Goal: Transaction & Acquisition: Book appointment/travel/reservation

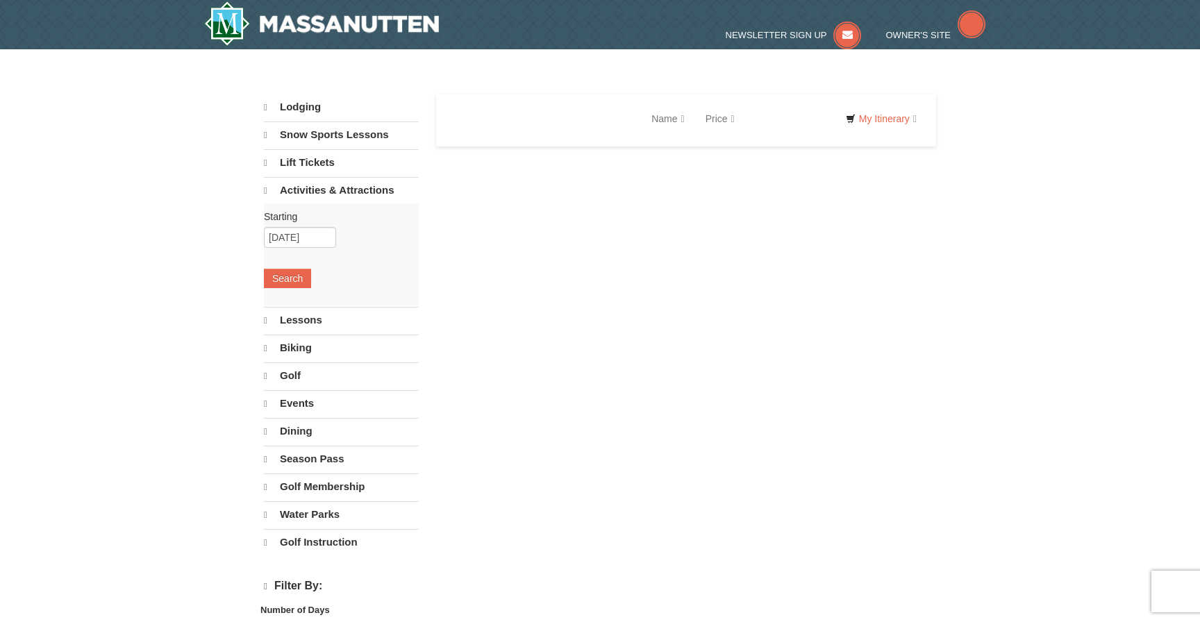
select select "9"
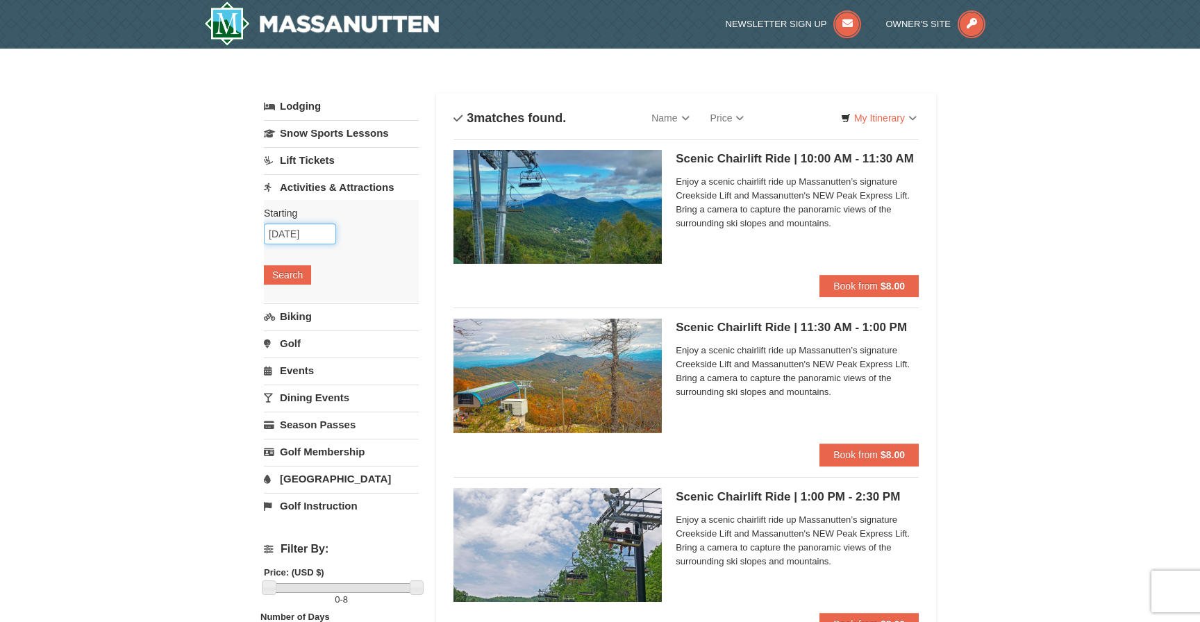
click at [301, 235] on input "10/01/2025" at bounding box center [300, 234] width 72 height 21
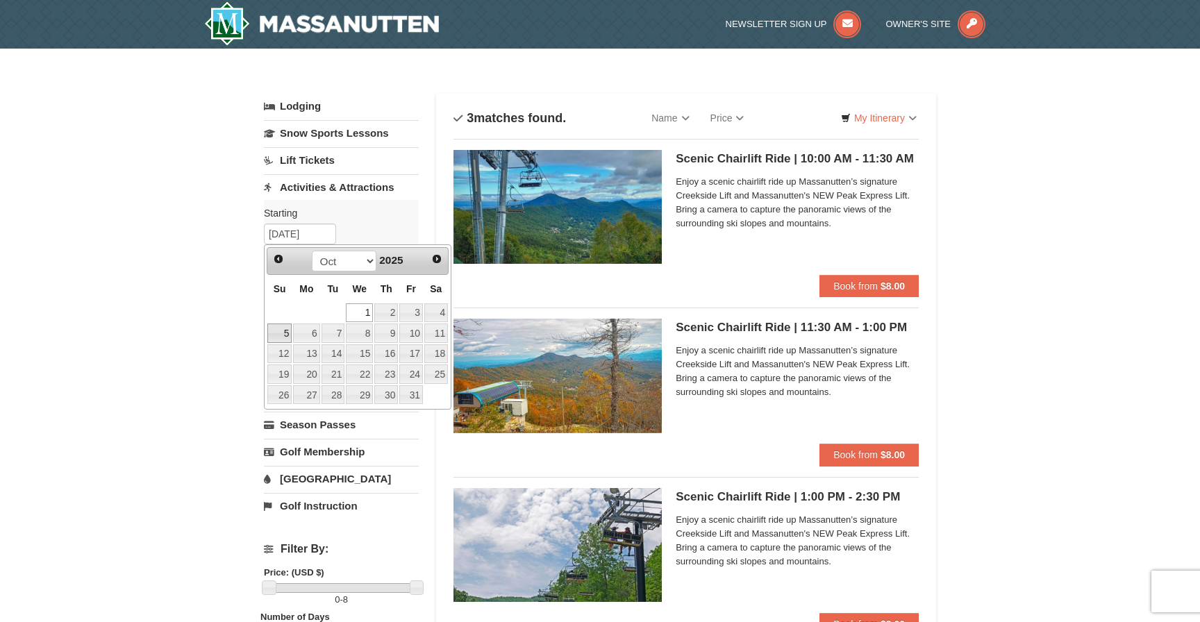
click at [284, 336] on link "5" at bounding box center [279, 333] width 24 height 19
type input "[DATE]"
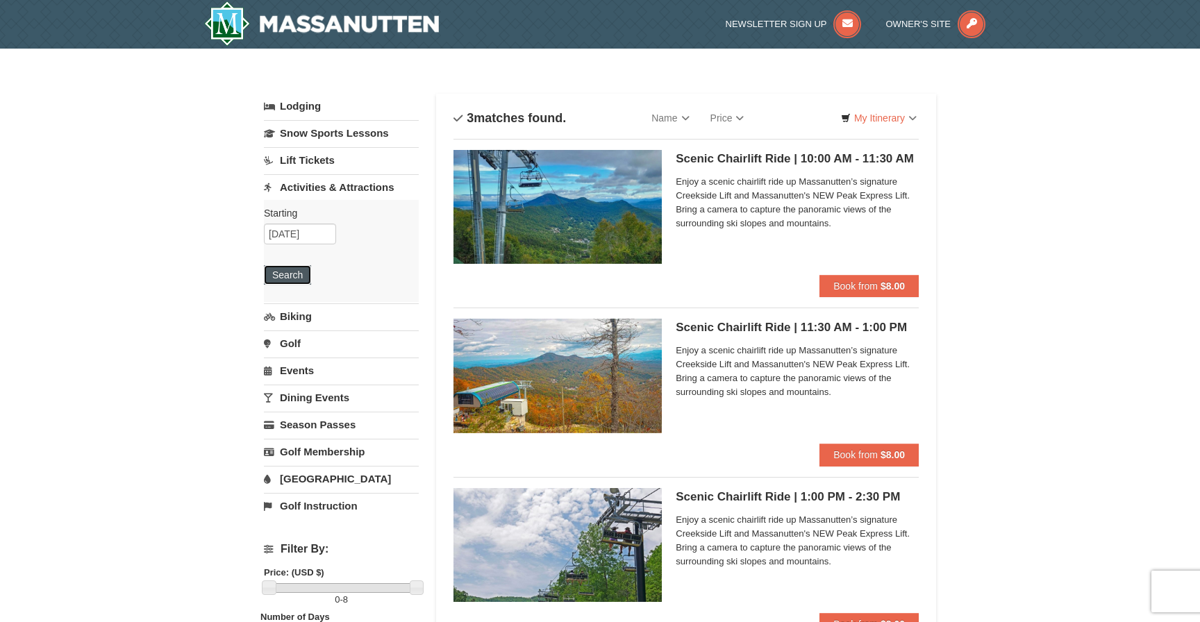
click at [287, 272] on button "Search" at bounding box center [287, 274] width 47 height 19
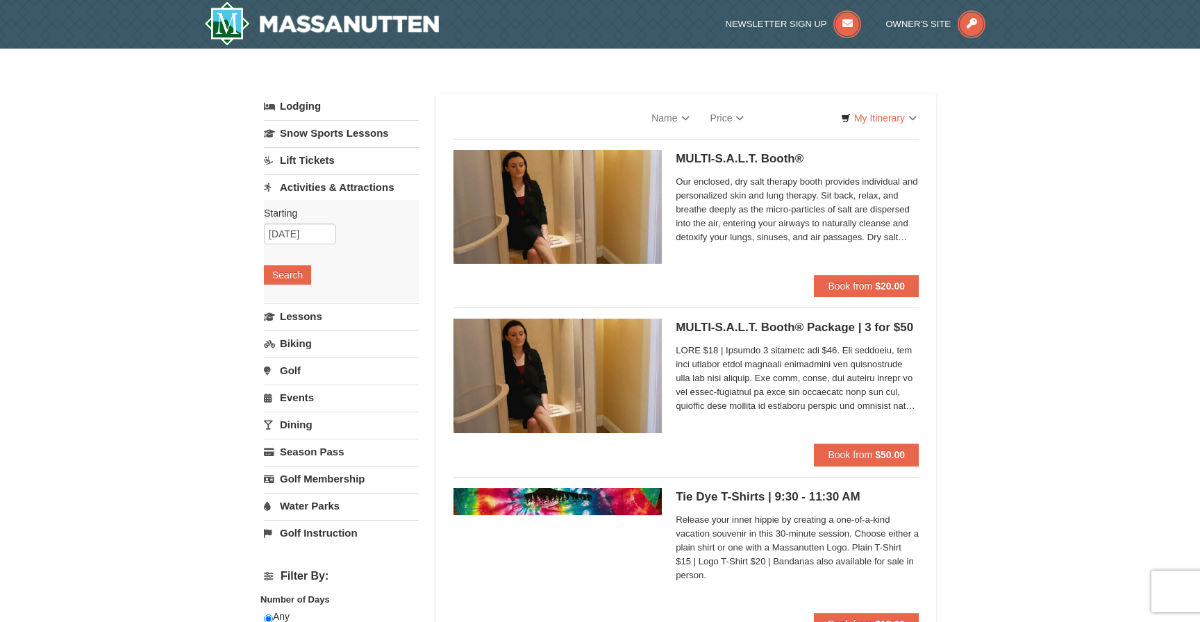
select select "9"
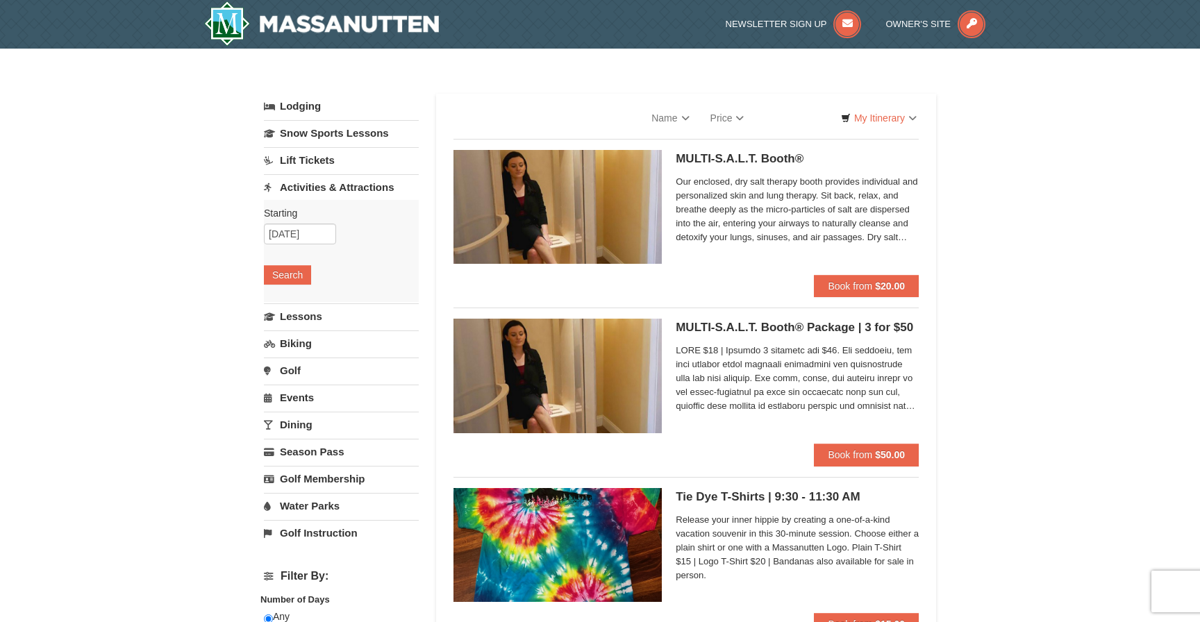
select select "9"
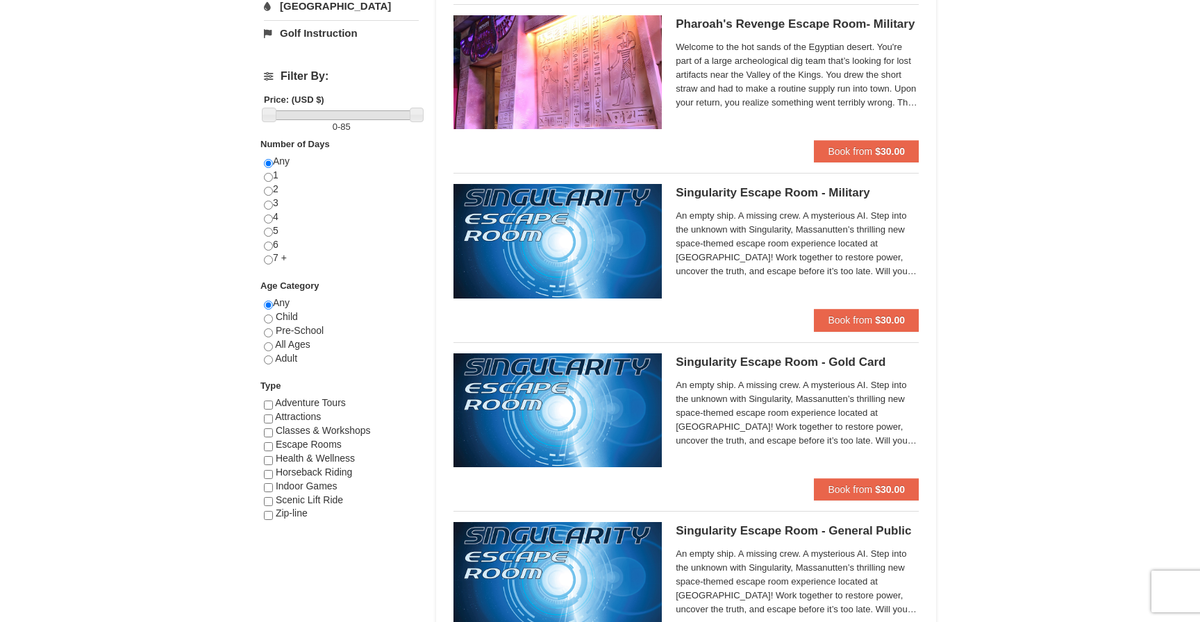
scroll to position [476, 0]
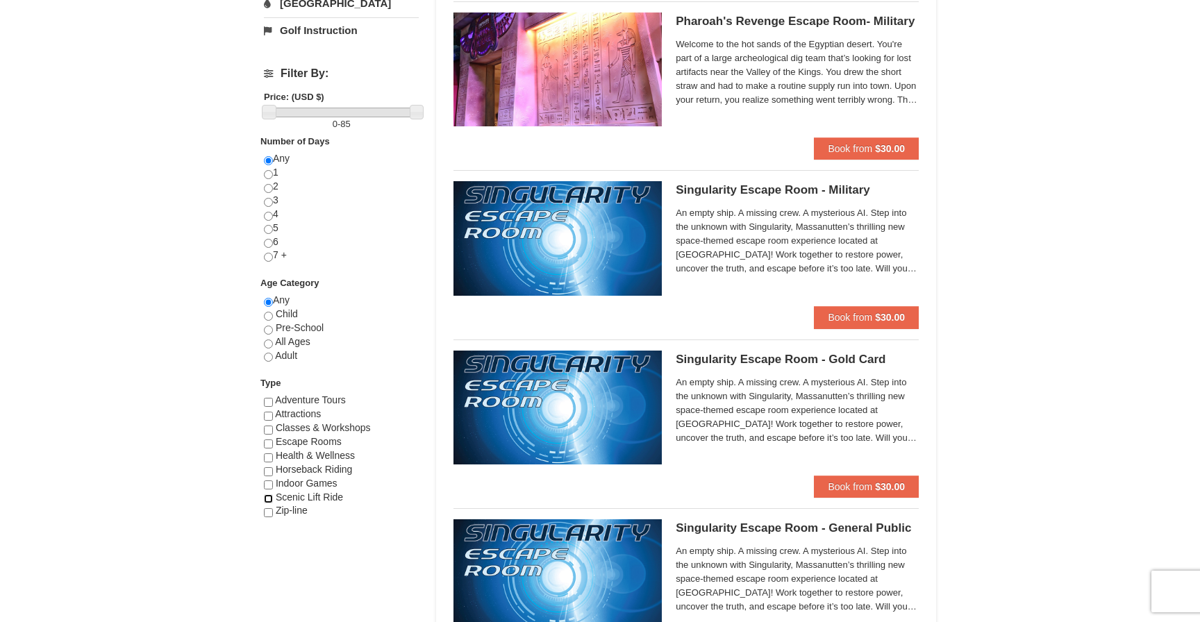
click at [267, 499] on input "checkbox" at bounding box center [268, 499] width 9 height 9
checkbox input "true"
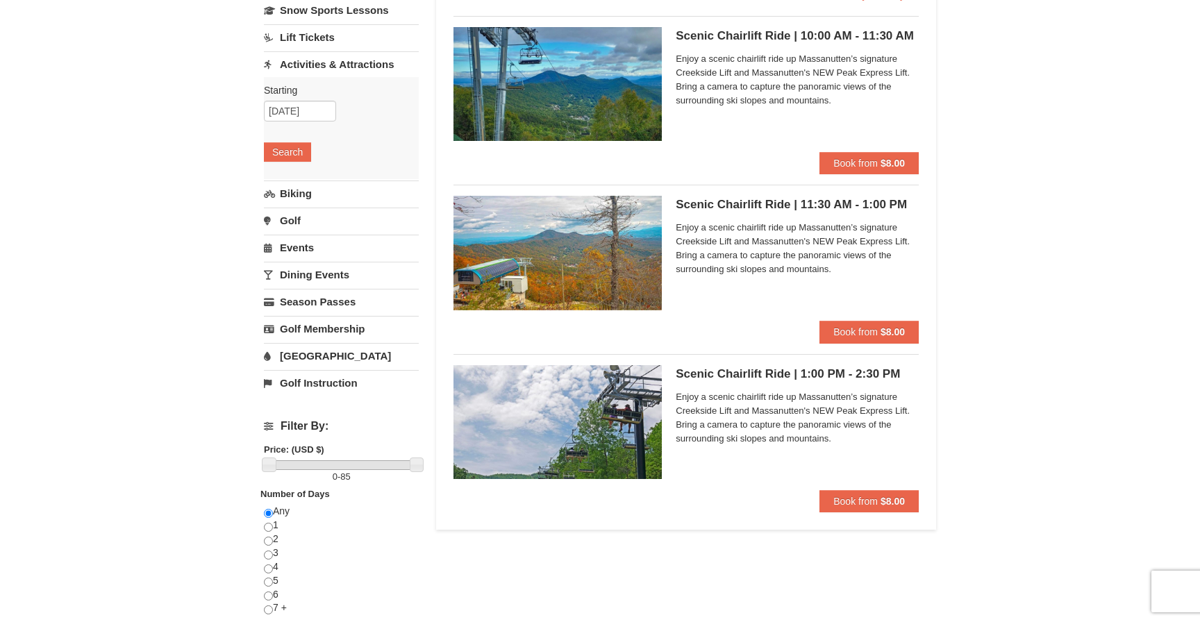
scroll to position [118, 0]
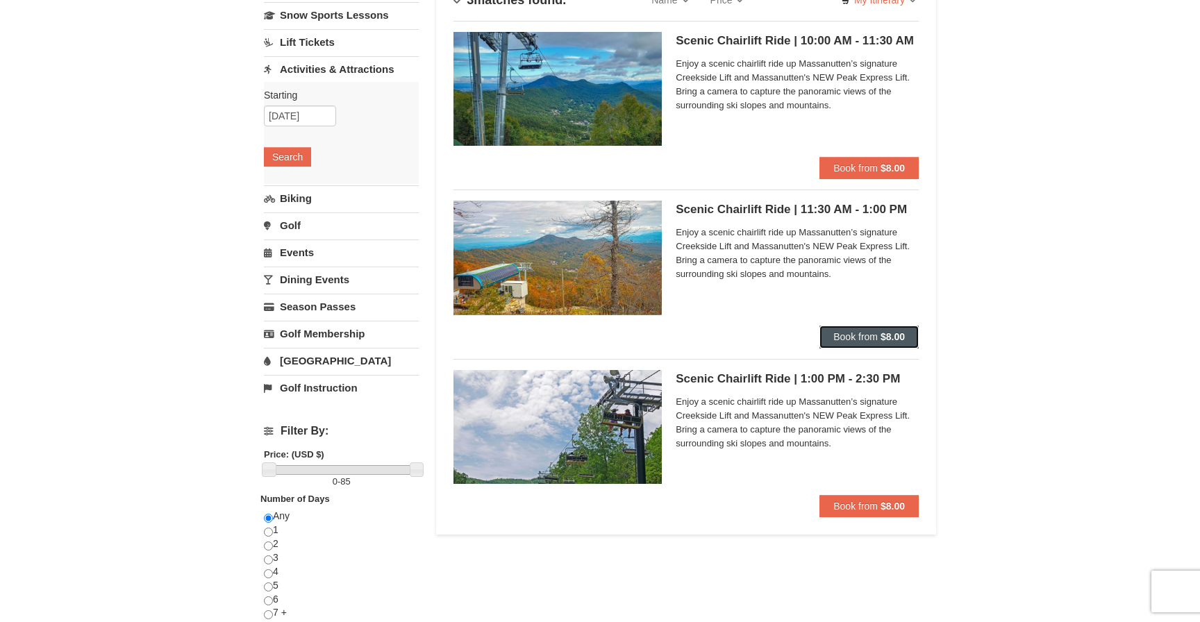
click at [843, 326] on button "Book from $8.00" at bounding box center [869, 337] width 99 height 22
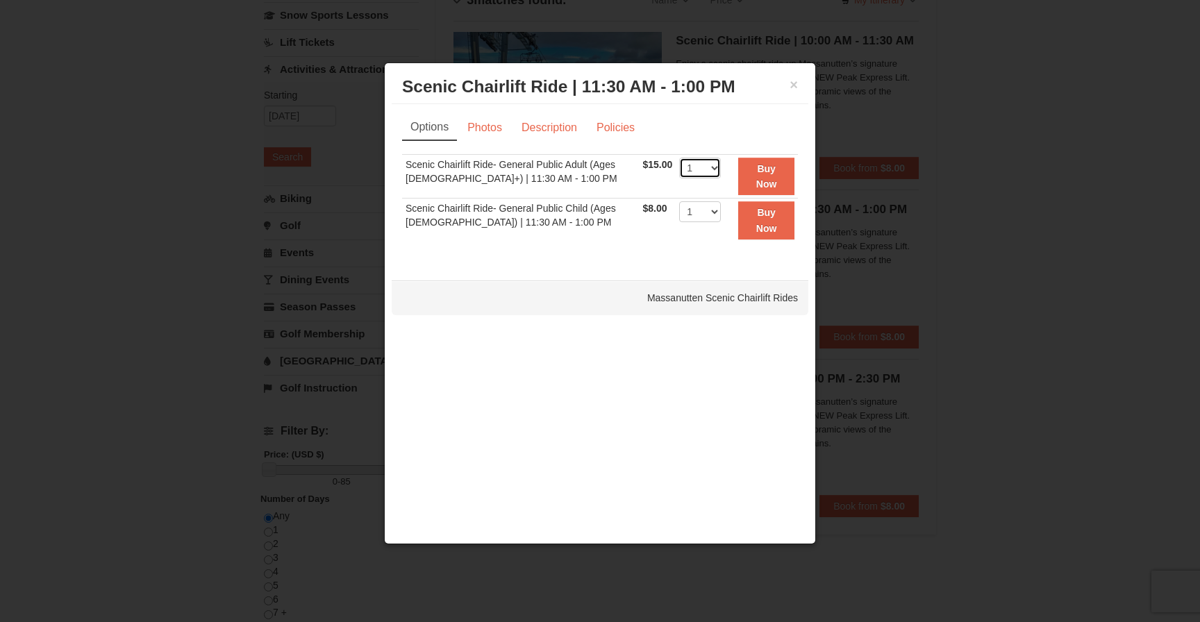
click at [695, 170] on select "1 2 3 4 5 6 7 8 9 10 11 12 13 14 15 16 17 18 19 20 21 22" at bounding box center [700, 168] width 42 height 21
click at [679, 158] on select "1 2 3 4 5 6 7 8 9 10 11 12 13 14 15 16 17 18 19 20 21 22" at bounding box center [700, 168] width 42 height 21
click at [702, 168] on select "1 2 3 4 5 6 7 8 9 10 11 12 13 14 15 16 17 18 19 20 21 22" at bounding box center [700, 168] width 42 height 21
select select "4"
click at [679, 158] on select "1 2 3 4 5 6 7 8 9 10 11 12 13 14 15 16 17 18 19 20 21 22" at bounding box center [700, 168] width 42 height 21
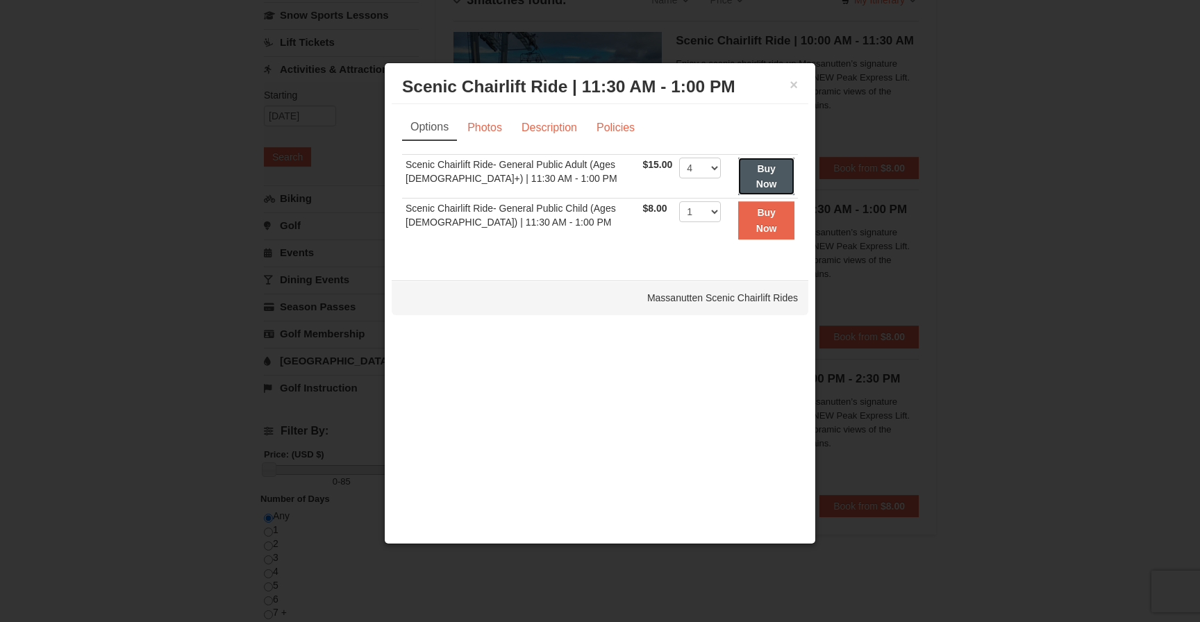
click at [785, 181] on button "Buy Now" at bounding box center [766, 177] width 56 height 38
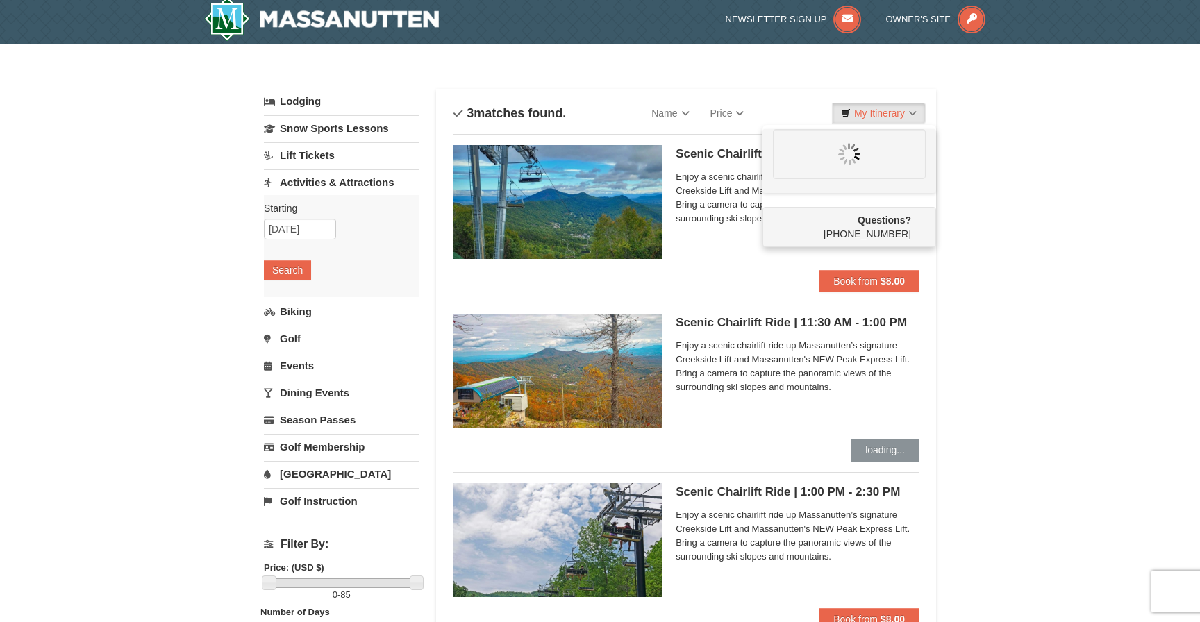
scroll to position [0, 0]
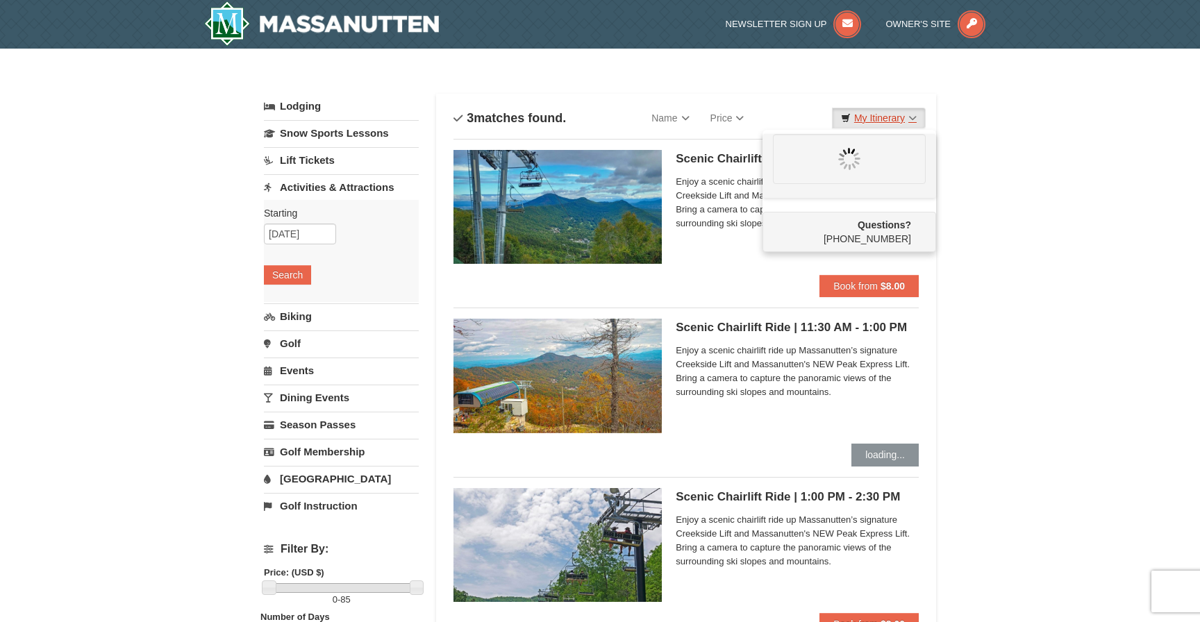
click at [905, 115] on link "My Itinerary" at bounding box center [879, 118] width 94 height 21
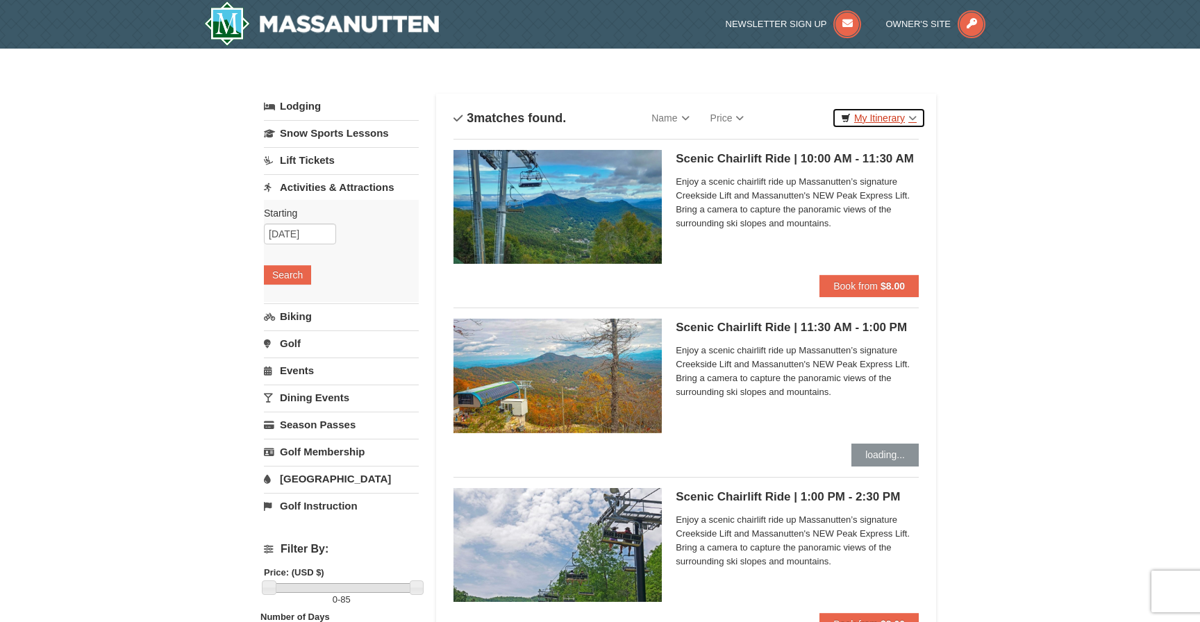
click at [905, 115] on link "My Itinerary" at bounding box center [879, 118] width 94 height 21
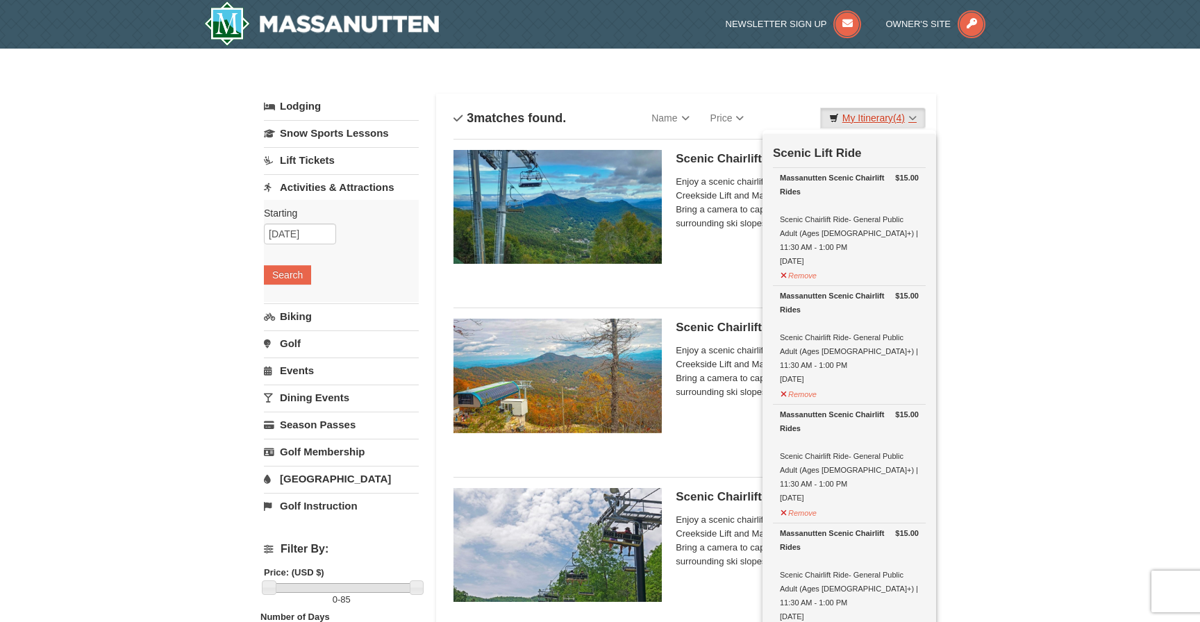
scroll to position [4, 0]
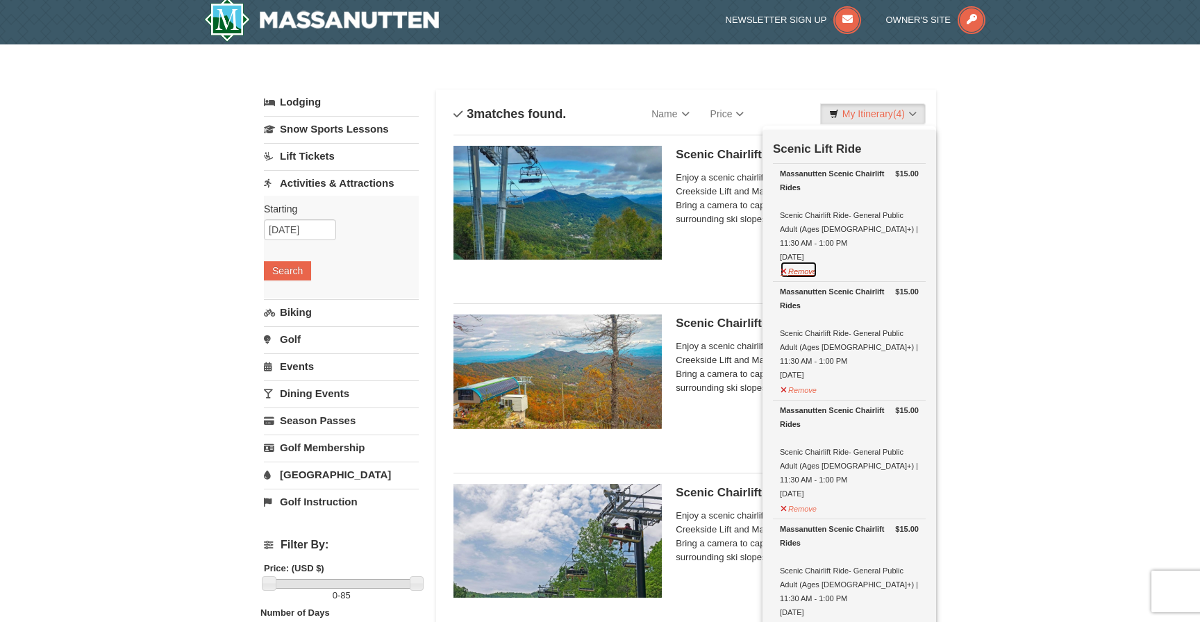
click at [806, 261] on button "Remove" at bounding box center [799, 269] width 38 height 17
click at [801, 261] on button "Remove" at bounding box center [799, 269] width 38 height 17
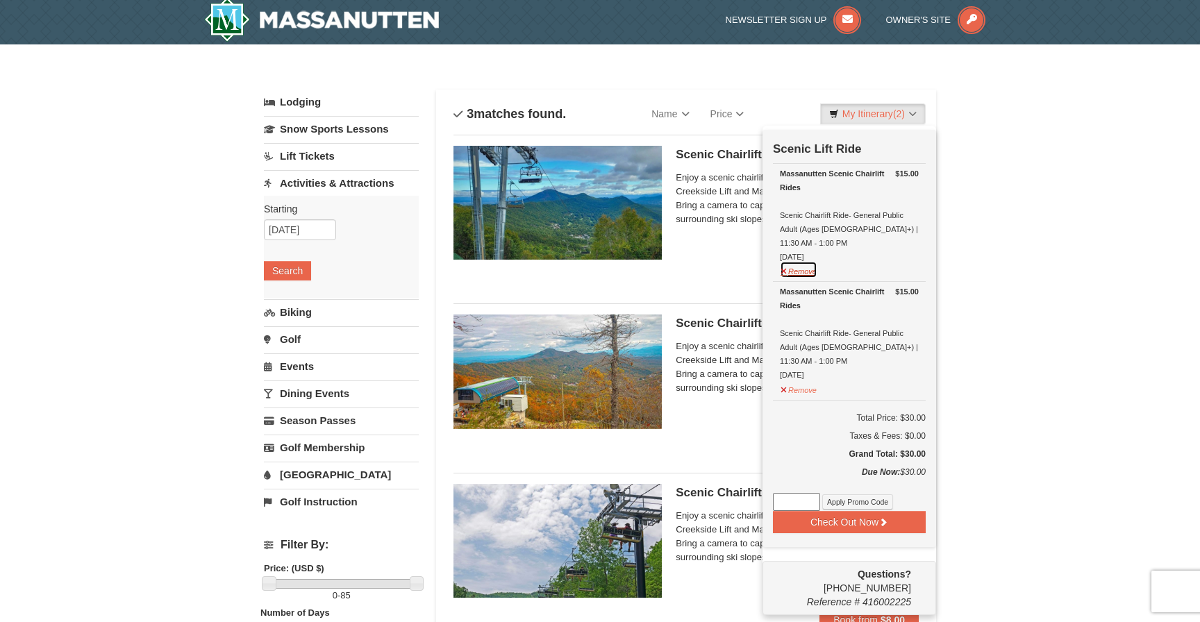
click at [800, 261] on button "Remove" at bounding box center [799, 269] width 38 height 17
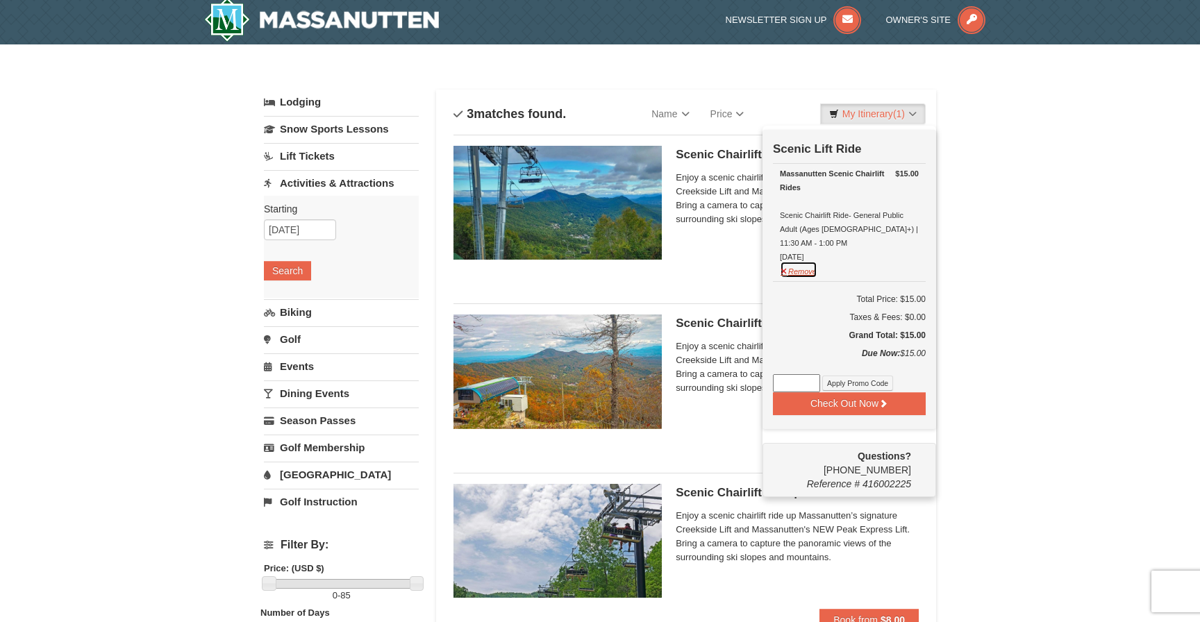
click at [801, 261] on button "Remove" at bounding box center [799, 269] width 38 height 17
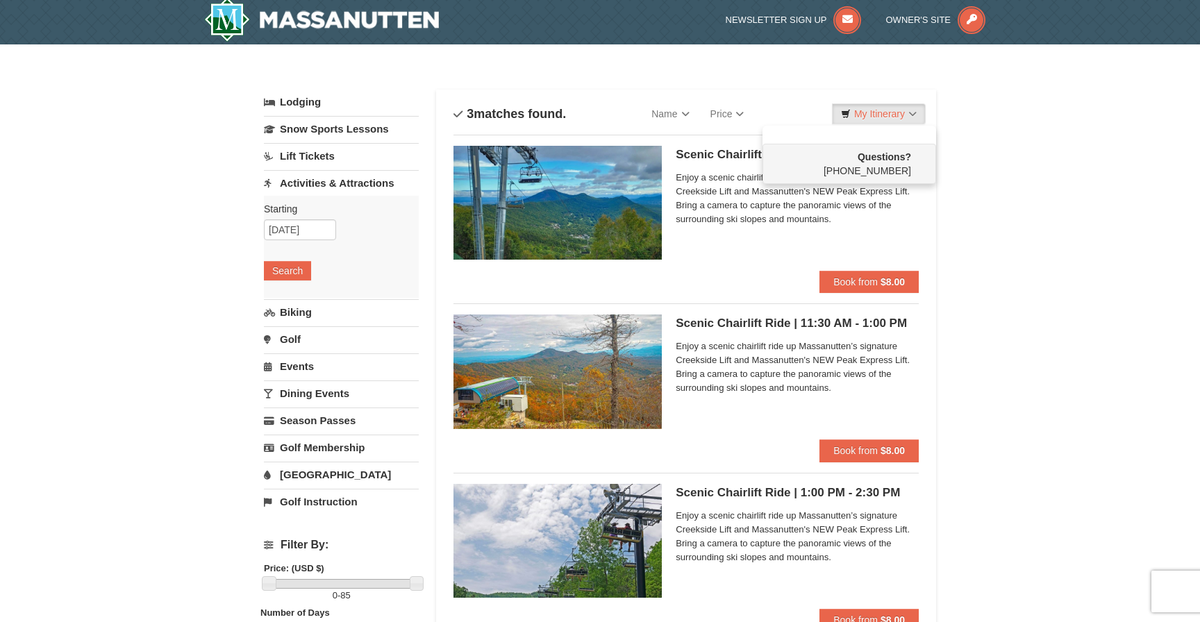
click at [1026, 179] on div "× Categories List Filter My Itinerary Questions? [PHONE_NUMBER] Lodging Arrival…" at bounding box center [600, 551] width 1200 height 1015
